Goal: Task Accomplishment & Management: Complete application form

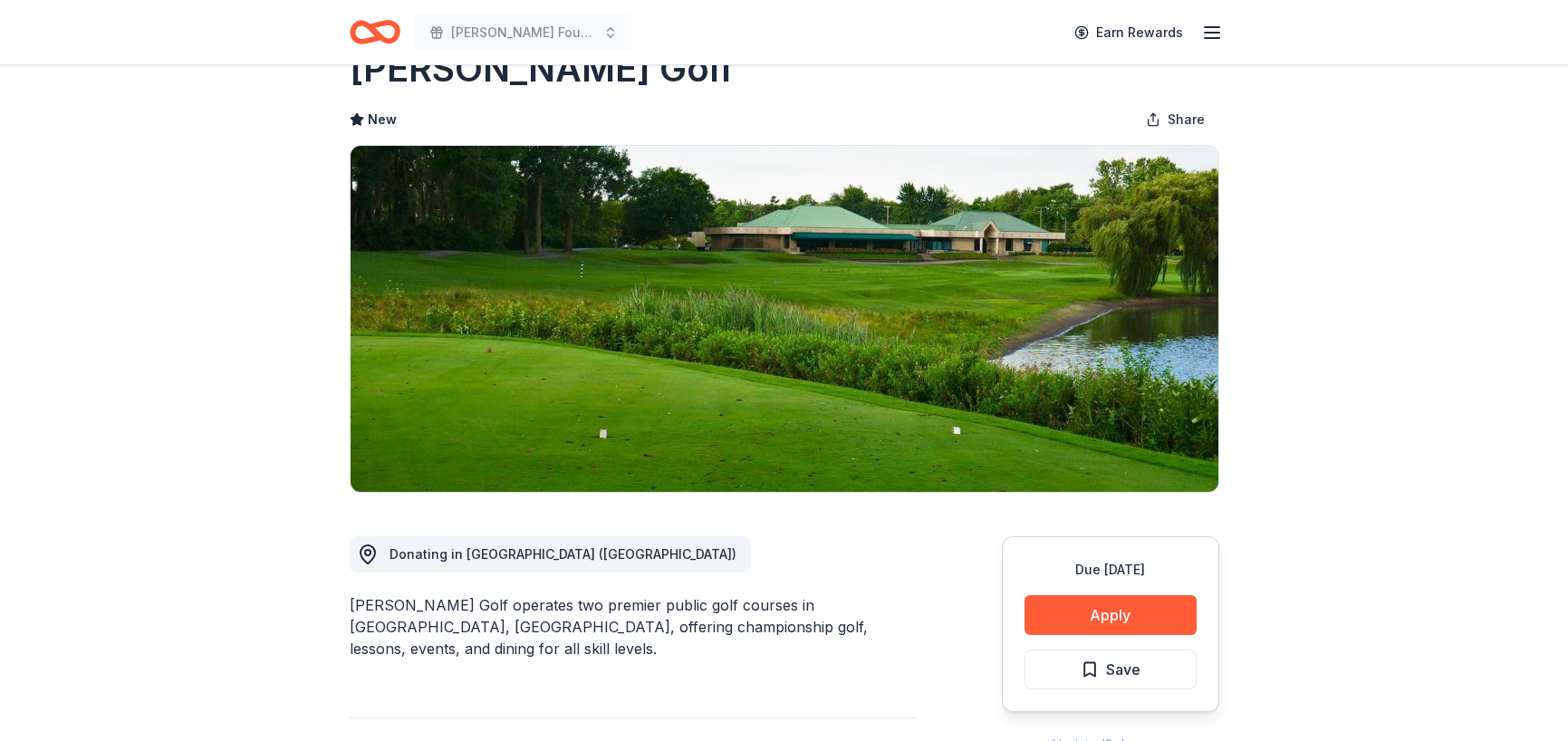
scroll to position [91, 0]
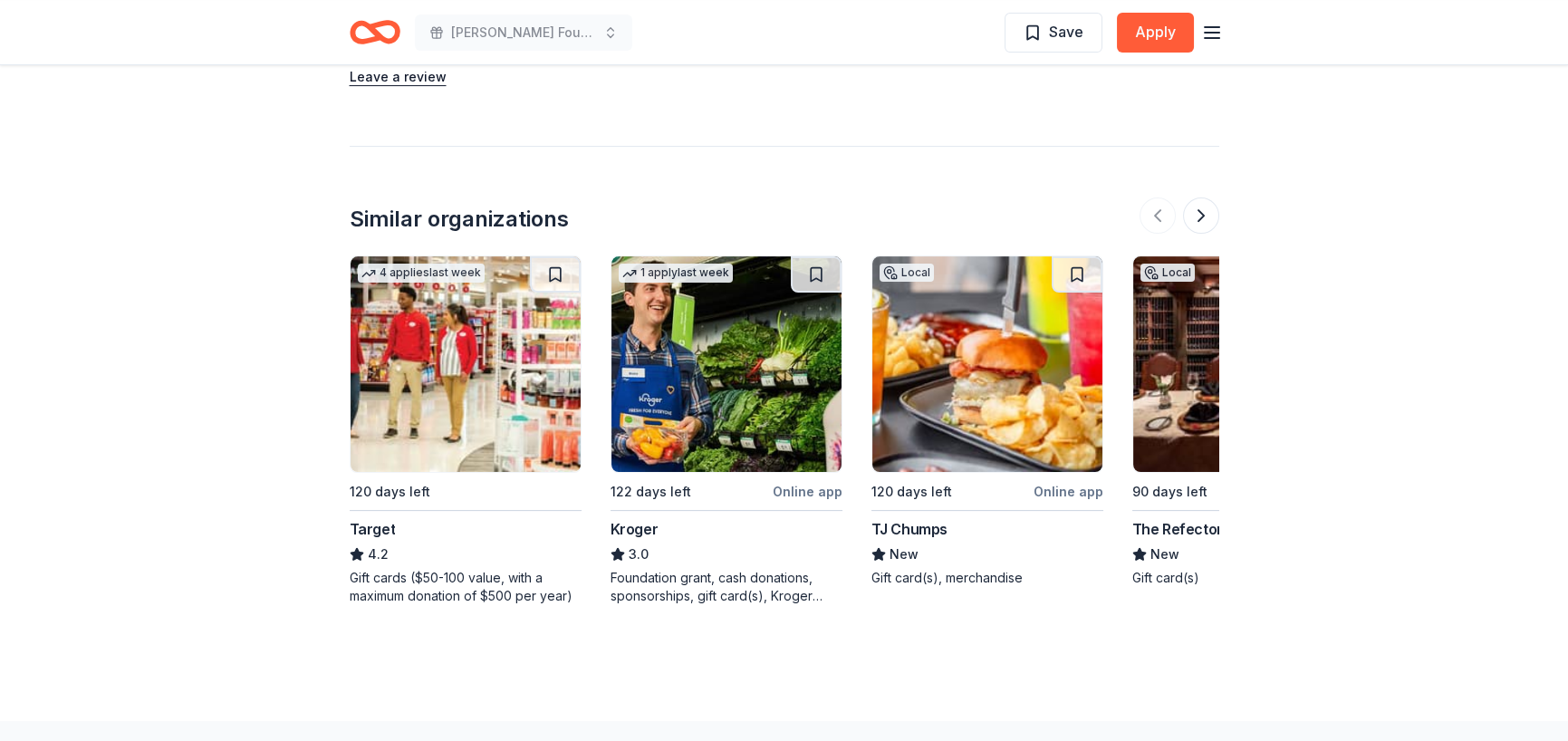
scroll to position [1539, 0]
click at [460, 337] on img at bounding box center [465, 363] width 230 height 216
click at [381, 497] on div "120 days left" at bounding box center [389, 491] width 80 height 22
click at [675, 510] on div "1 apply last week 122 days left Online app Kroger 3.0 Foundation grant, cash do…" at bounding box center [727, 428] width 232 height 349
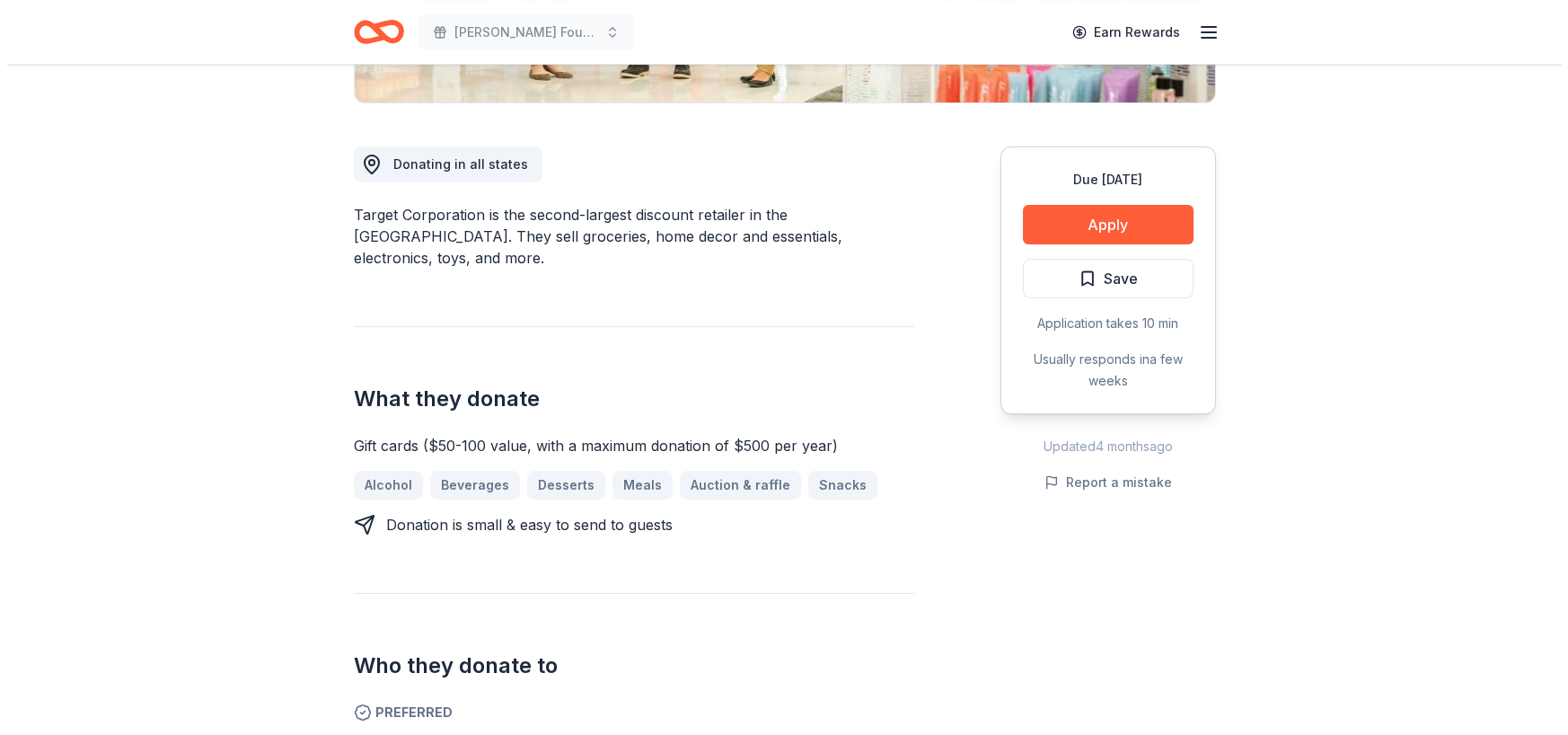
scroll to position [449, 0]
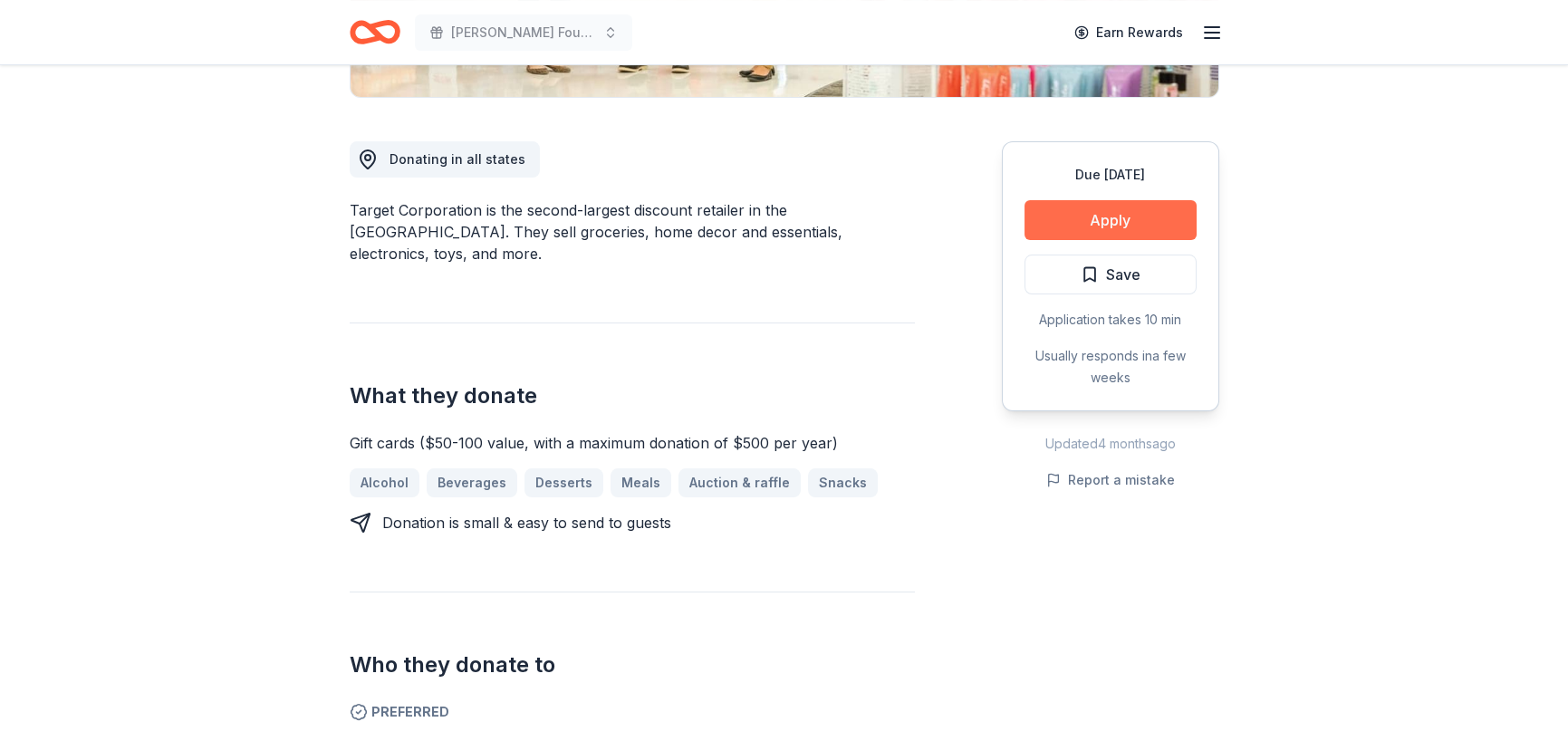
click at [1066, 216] on button "Apply" at bounding box center [1111, 220] width 172 height 40
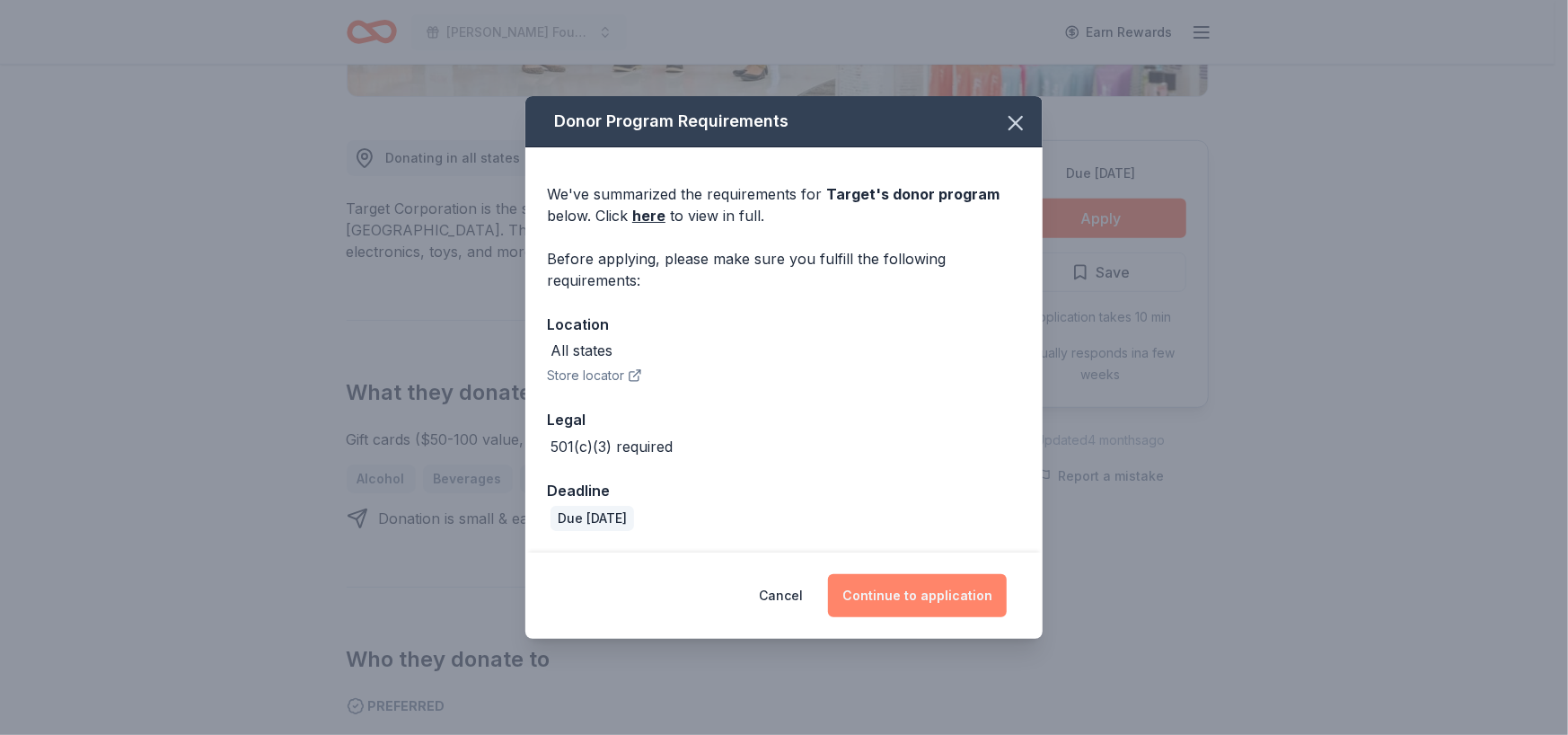
click at [915, 603] on button "Continue to application" at bounding box center [917, 596] width 179 height 43
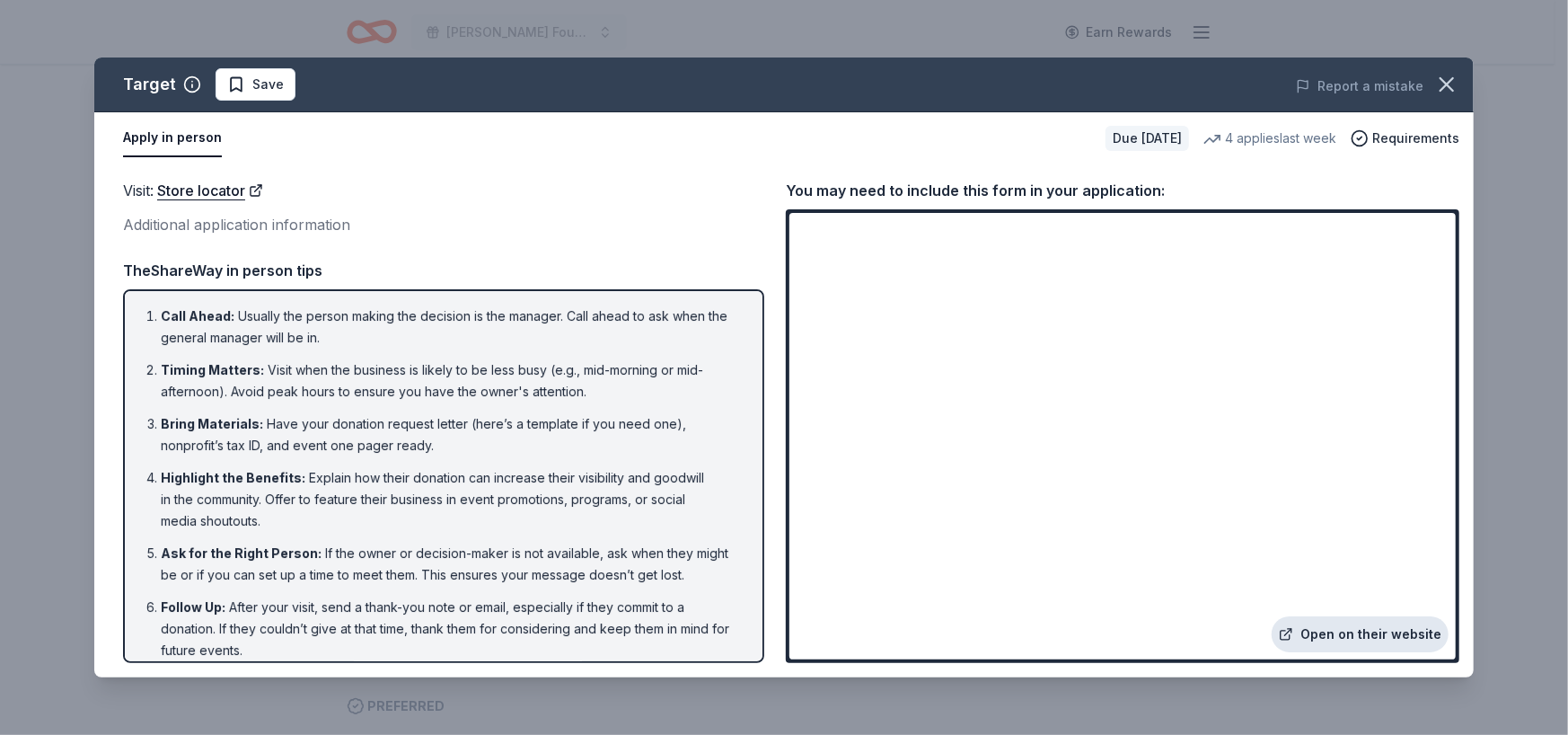
click at [1392, 635] on link "Open on their website" at bounding box center [1360, 634] width 177 height 36
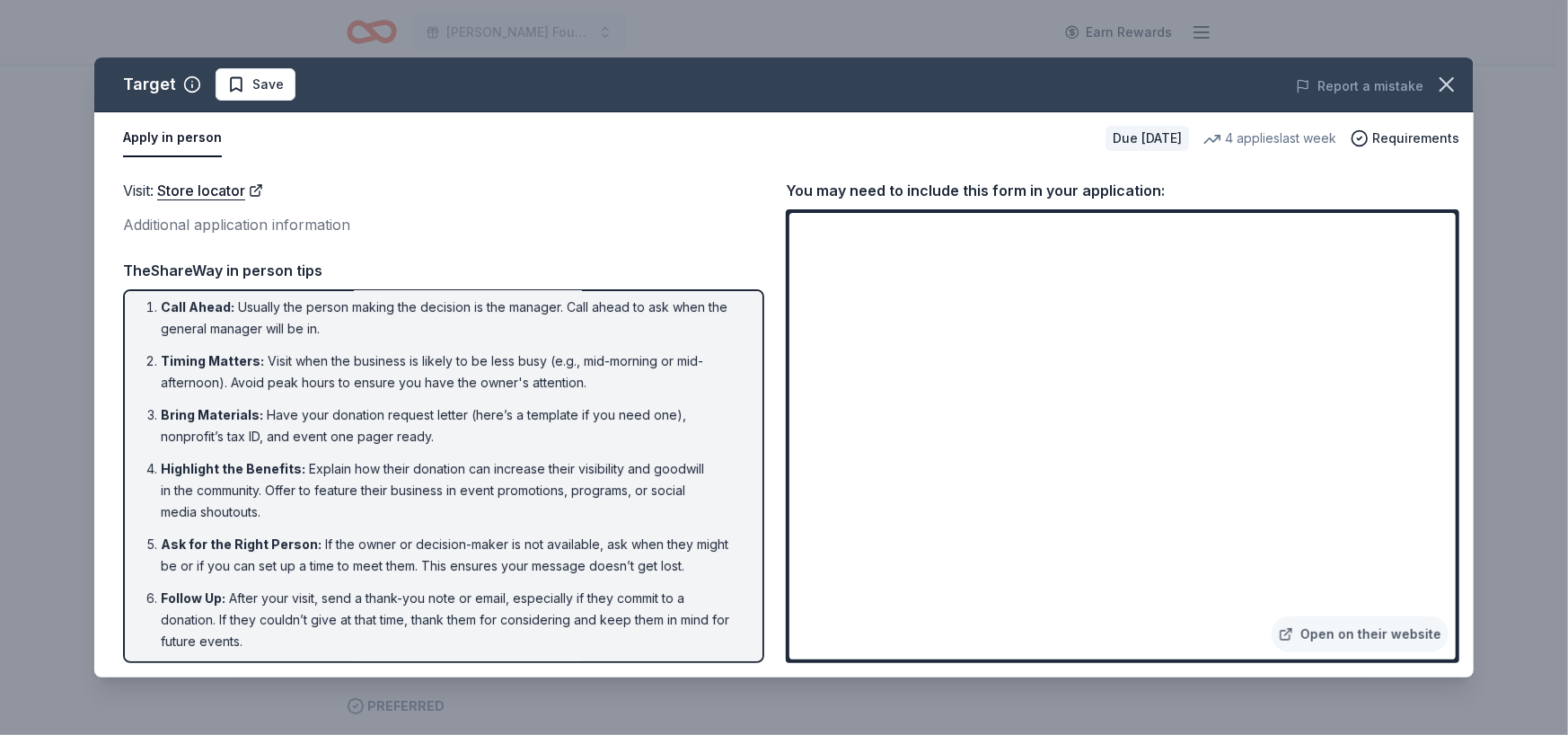
scroll to position [14, 0]
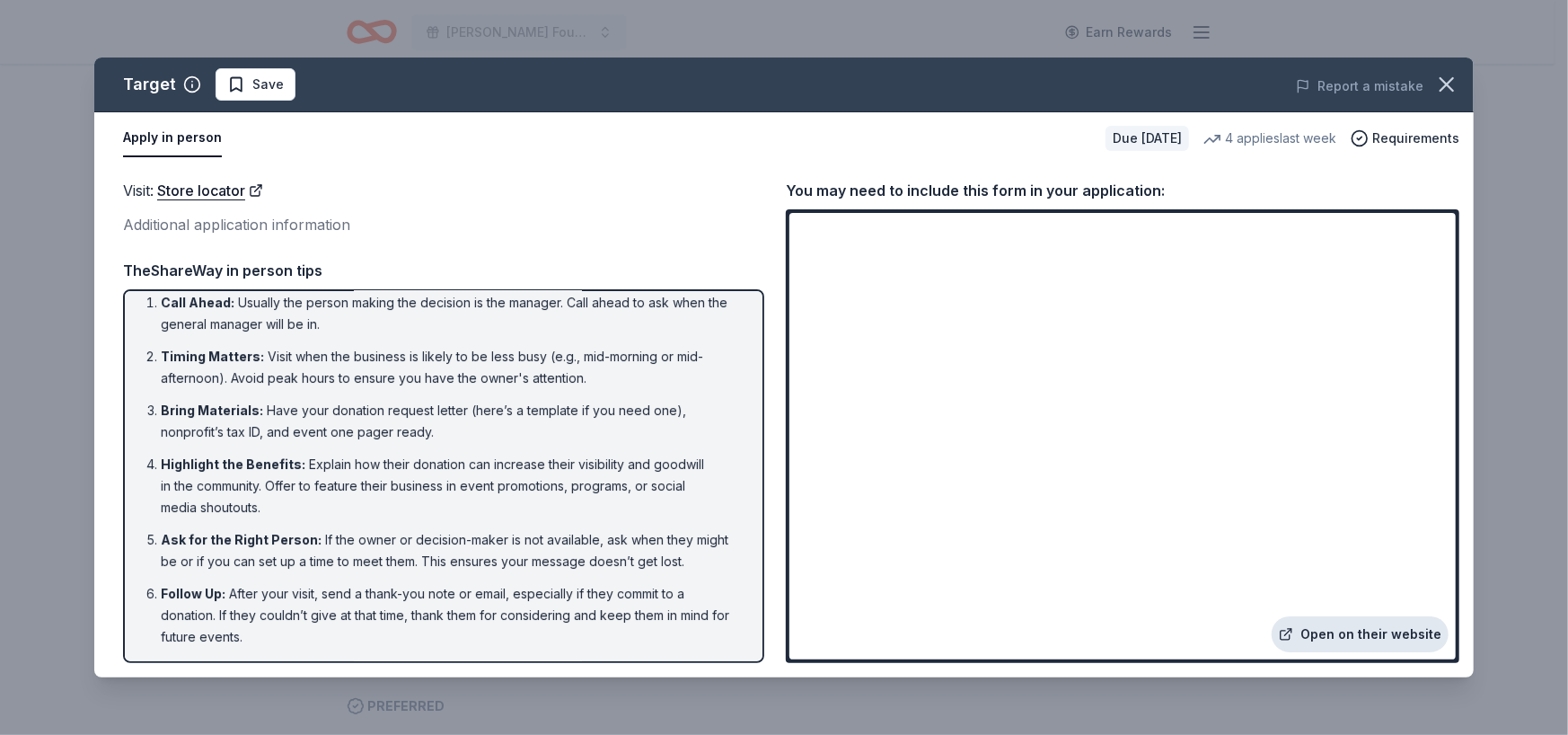
click at [1371, 637] on link "Open on their website" at bounding box center [1360, 634] width 177 height 36
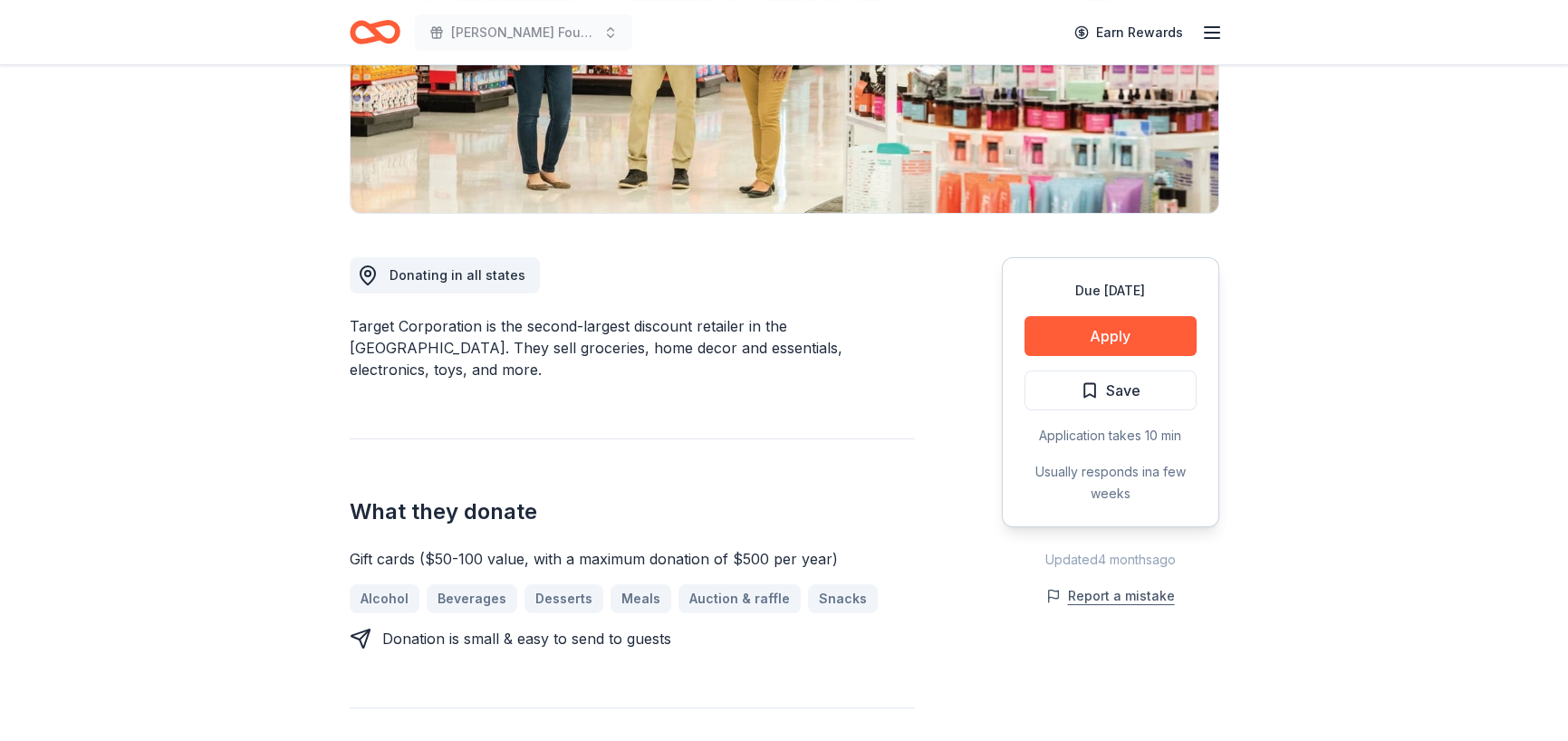
scroll to position [362, 0]
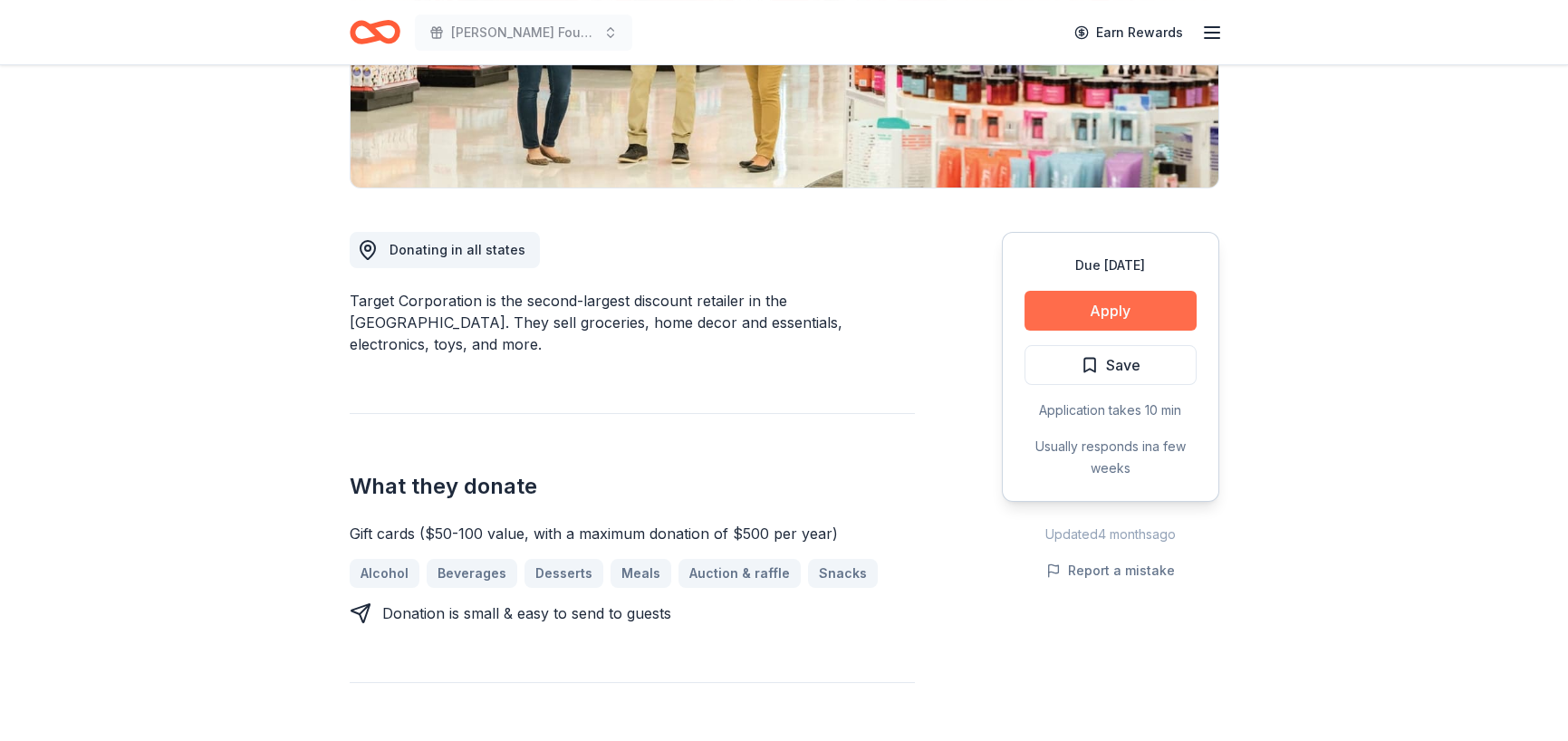
click at [1100, 321] on button "Apply" at bounding box center [1111, 311] width 172 height 40
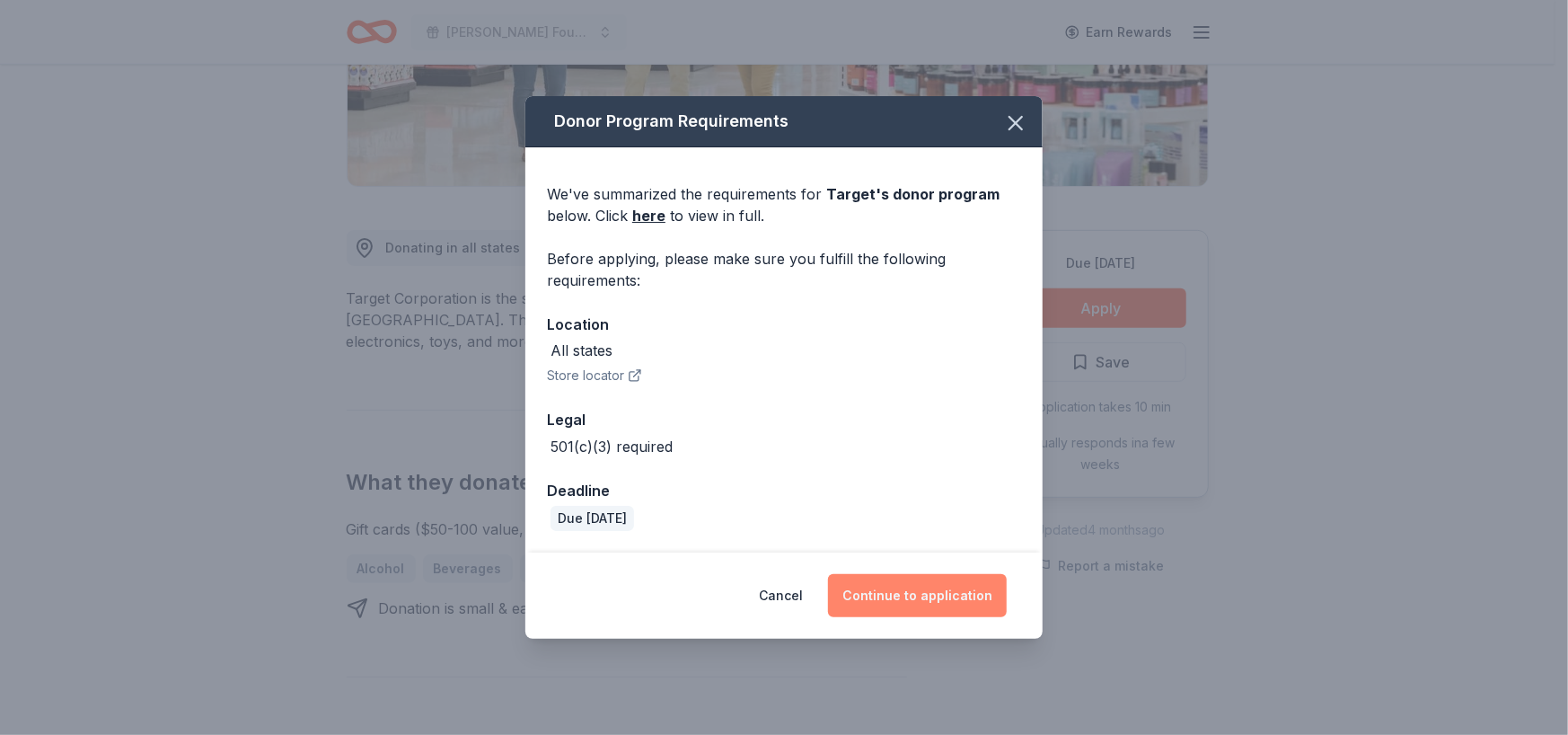
click at [904, 593] on button "Continue to application" at bounding box center [917, 596] width 179 height 43
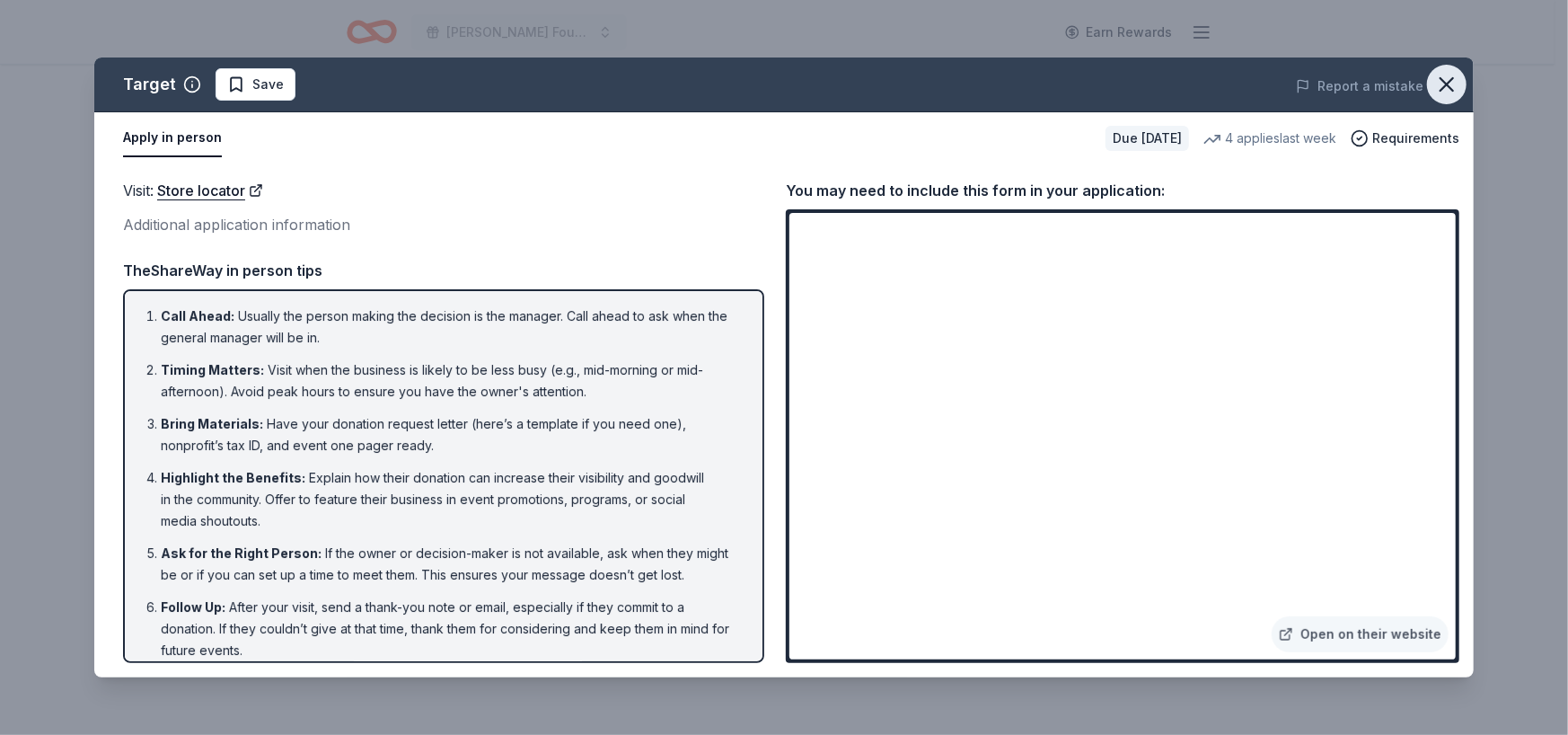
click at [1445, 79] on icon "button" at bounding box center [1447, 84] width 26 height 26
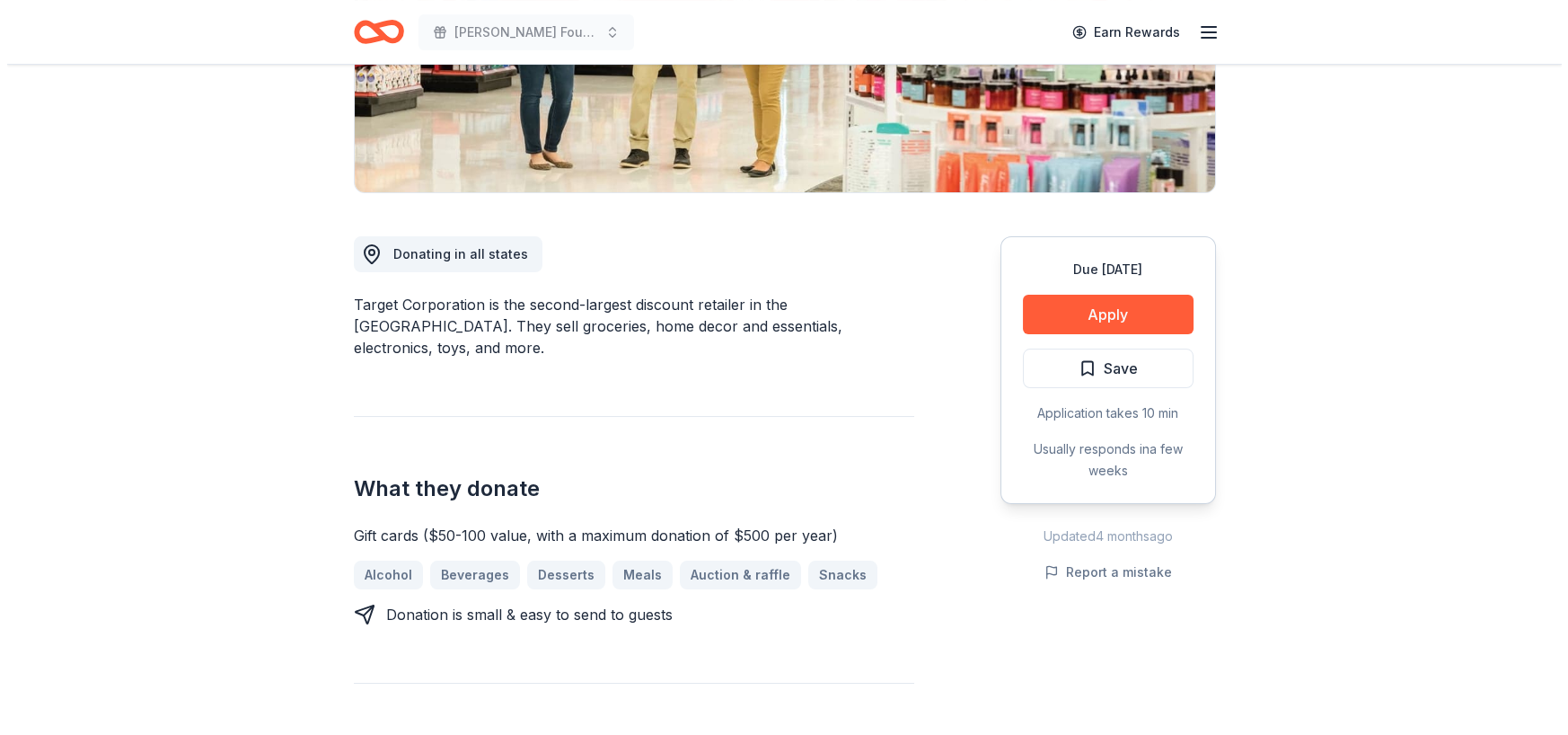
scroll to position [270, 0]
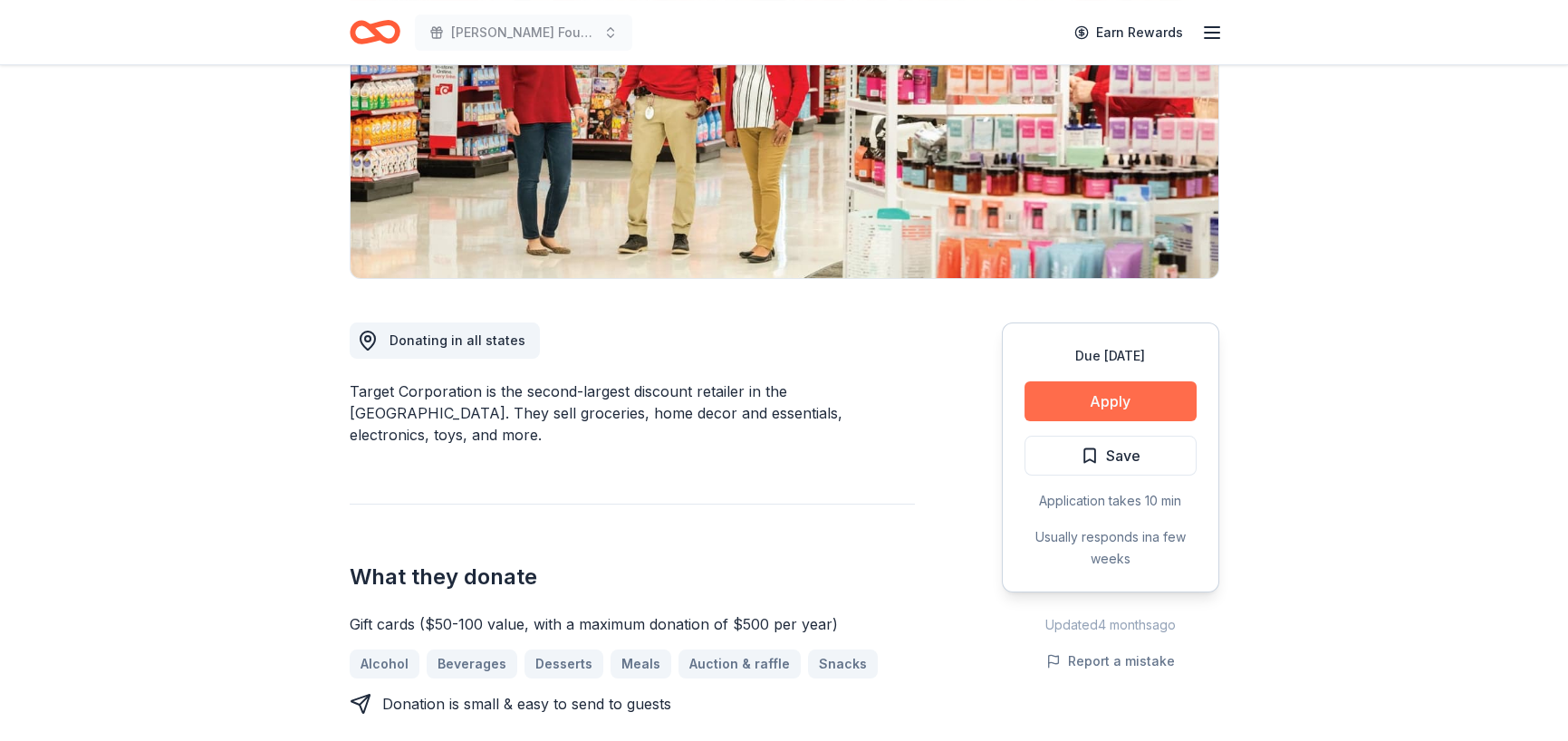
click at [1129, 410] on button "Apply" at bounding box center [1111, 401] width 172 height 40
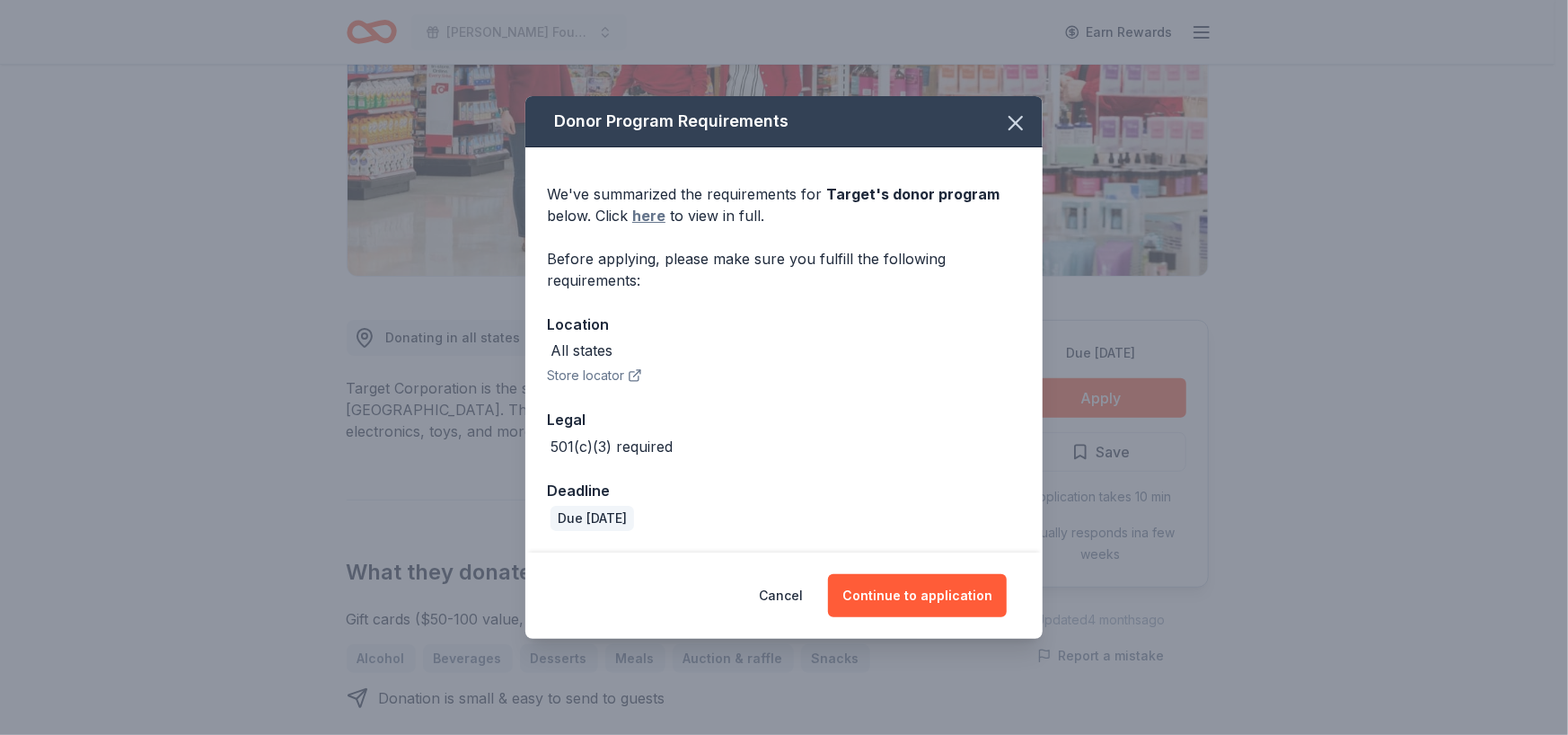
click at [653, 215] on link "here" at bounding box center [649, 216] width 33 height 22
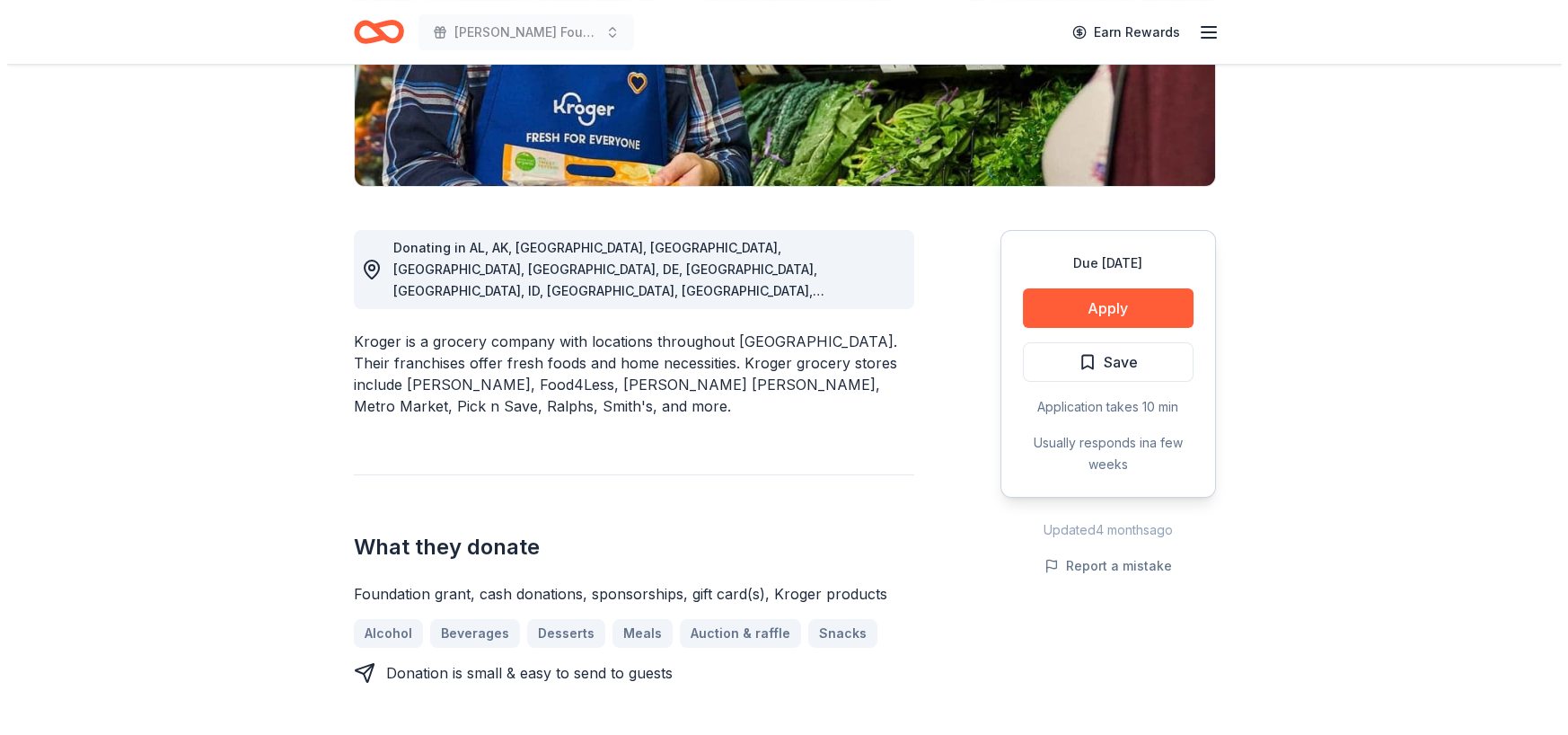
scroll to position [180, 0]
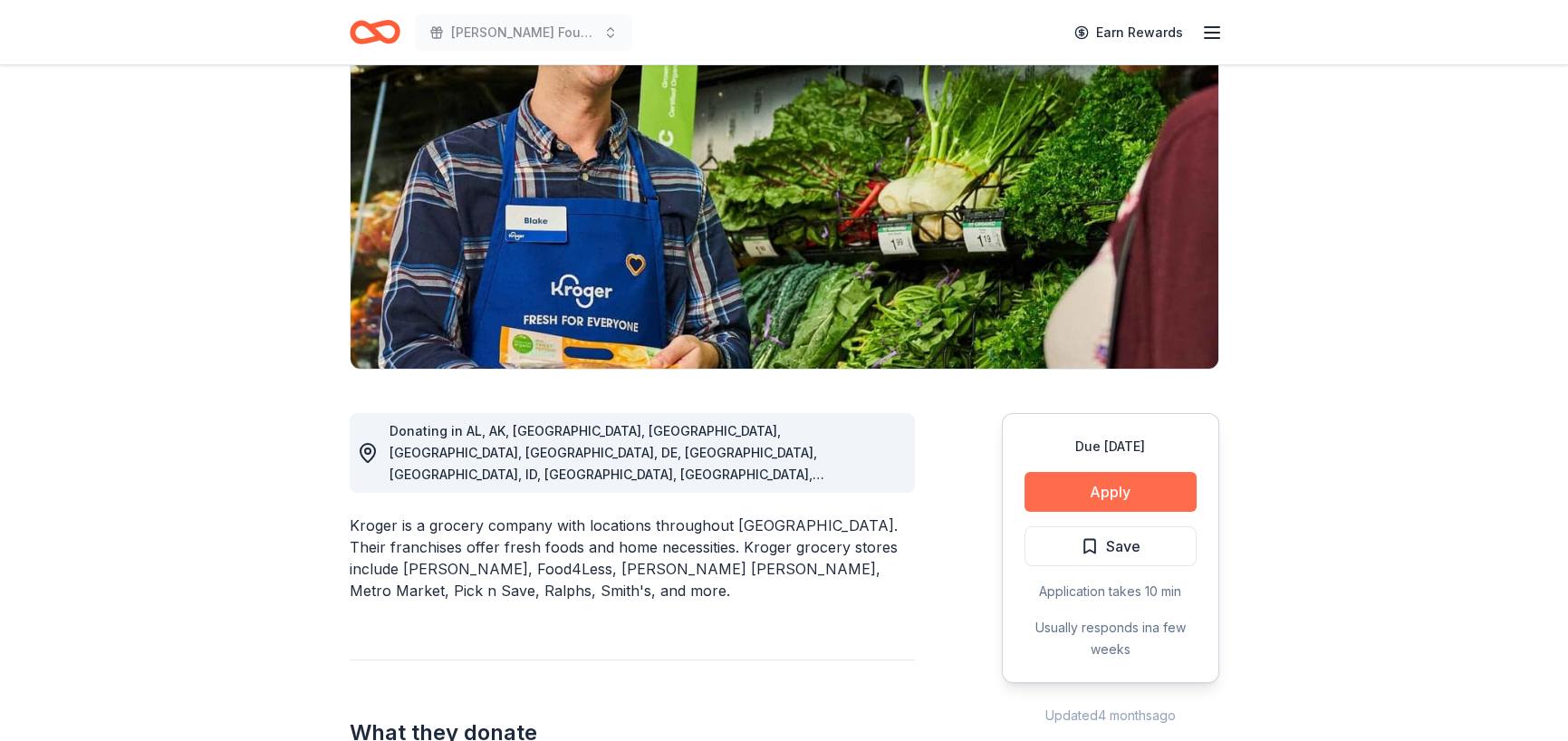
click at [1128, 488] on button "Apply" at bounding box center [1111, 492] width 172 height 40
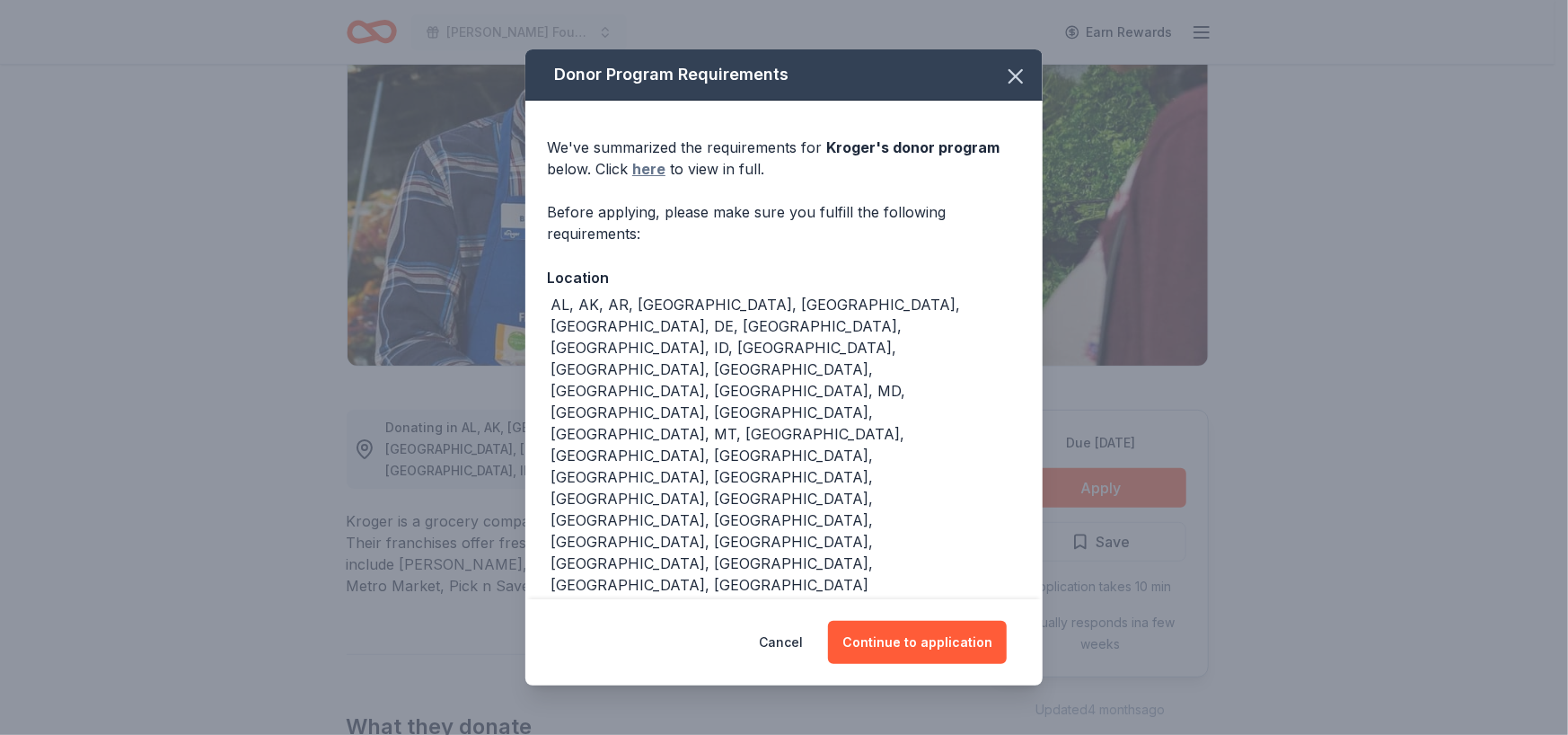
click at [659, 165] on link "here" at bounding box center [649, 169] width 33 height 22
